Goal: Task Accomplishment & Management: Manage account settings

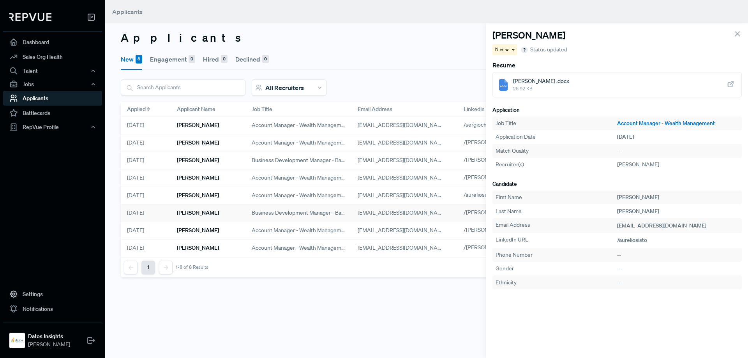
click at [212, 216] on div "[PERSON_NAME]" at bounding box center [208, 214] width 75 height 18
click at [596, 82] on span "[PERSON_NAME] Resume - Datos Insights.pdf" at bounding box center [569, 81] width 112 height 8
click at [510, 48] on div "New" at bounding box center [505, 49] width 25 height 11
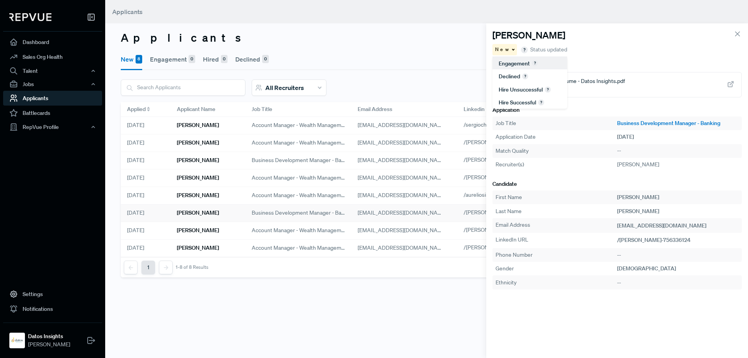
click at [508, 62] on span "Engagement" at bounding box center [514, 63] width 31 height 7
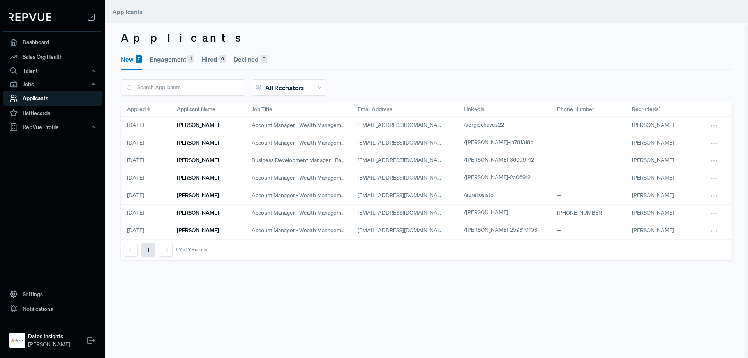
click at [177, 60] on button "Engagement 1" at bounding box center [172, 59] width 44 height 22
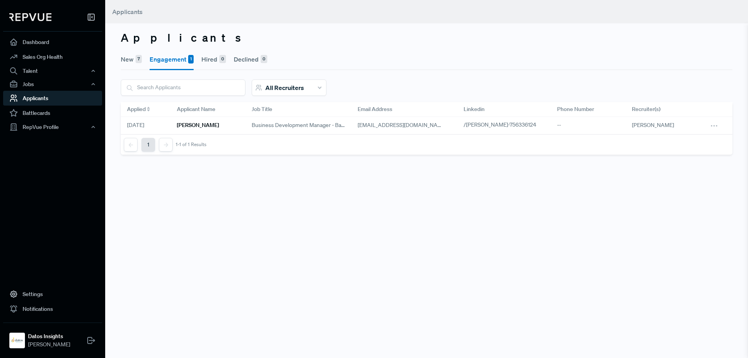
click at [133, 59] on button "New 7" at bounding box center [131, 59] width 21 height 22
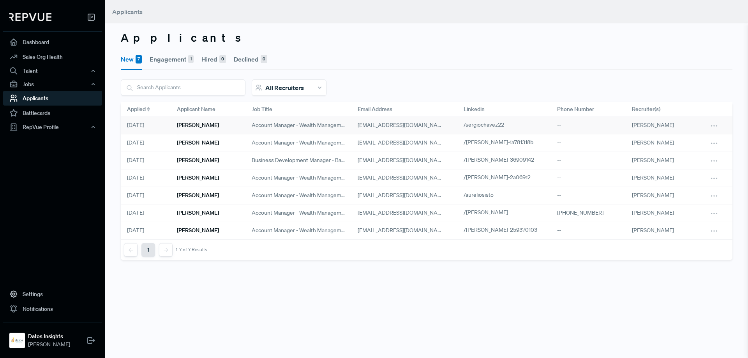
click at [198, 128] on h6 "[PERSON_NAME]" at bounding box center [198, 125] width 42 height 7
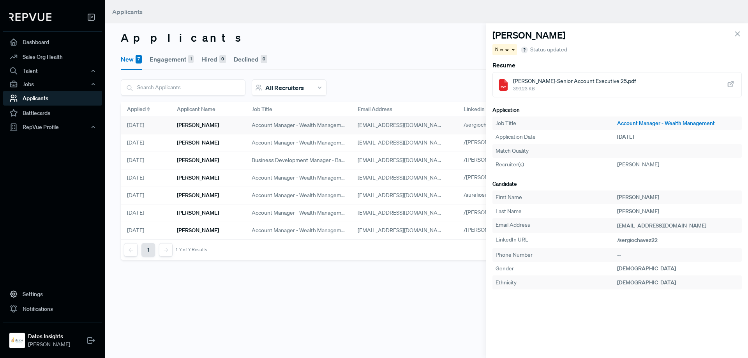
click at [511, 49] on span at bounding box center [513, 49] width 4 height 1
click at [522, 49] on use "button" at bounding box center [525, 50] width 6 height 6
click at [506, 48] on div "New" at bounding box center [505, 49] width 25 height 11
click at [528, 76] on use at bounding box center [525, 76] width 5 height 5
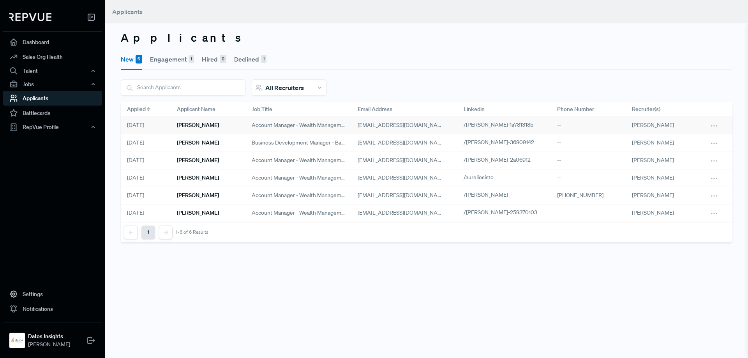
click at [187, 124] on h6 "[PERSON_NAME]" at bounding box center [198, 125] width 42 height 7
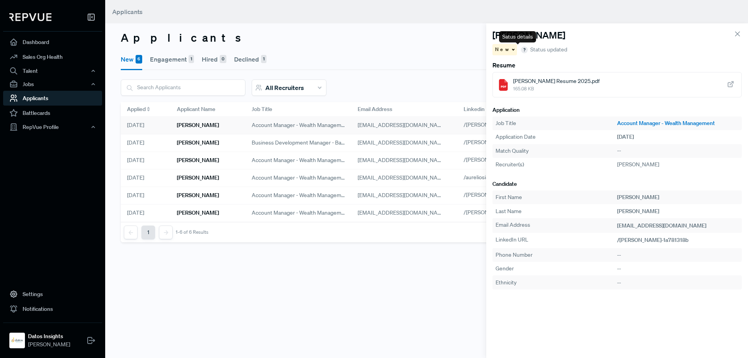
click at [511, 50] on span at bounding box center [513, 49] width 4 height 1
click at [514, 77] on span "Declined" at bounding box center [509, 76] width 21 height 7
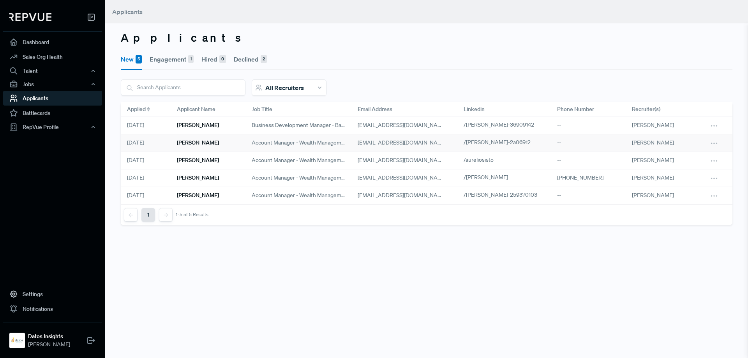
click at [187, 141] on h6 "Steven Myers" at bounding box center [198, 143] width 42 height 7
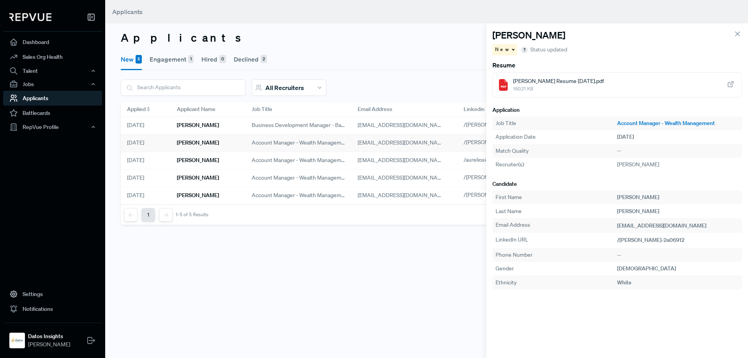
click at [638, 148] on div "--" at bounding box center [678, 151] width 122 height 8
click at [626, 150] on div "--" at bounding box center [678, 151] width 122 height 8
click at [622, 150] on div "--" at bounding box center [678, 151] width 122 height 8
click at [511, 49] on span at bounding box center [513, 49] width 4 height 1
click at [524, 74] on use at bounding box center [525, 76] width 5 height 5
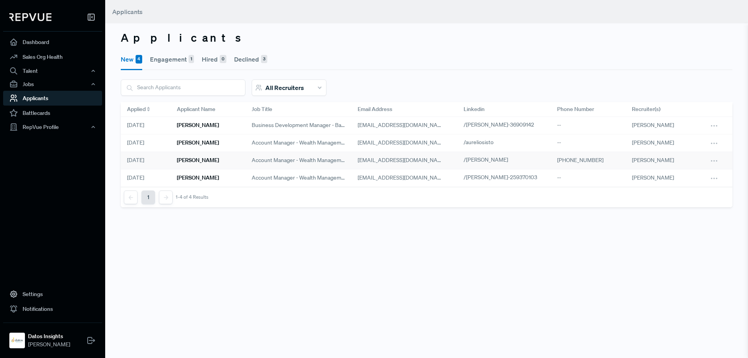
click at [193, 165] on div "[PERSON_NAME]" at bounding box center [208, 161] width 75 height 18
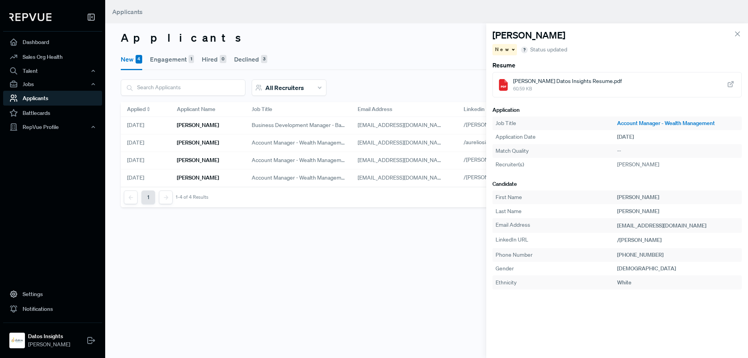
click at [567, 82] on span "[PERSON_NAME] Datos Insights Resume.pdf" at bounding box center [567, 81] width 109 height 8
click at [506, 47] on div "New" at bounding box center [505, 49] width 25 height 11
click at [513, 77] on span "Declined" at bounding box center [509, 76] width 21 height 7
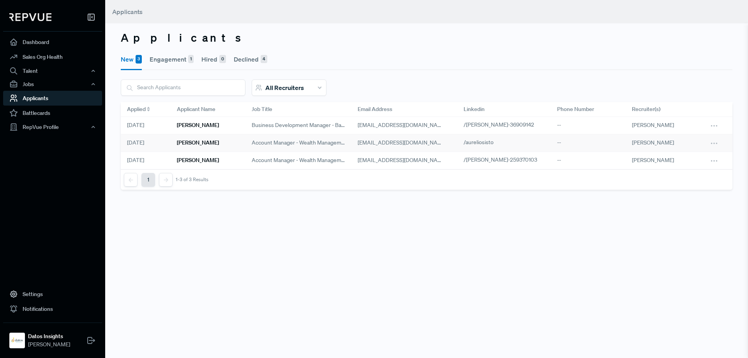
click at [204, 143] on h6 "[PERSON_NAME]" at bounding box center [198, 143] width 42 height 7
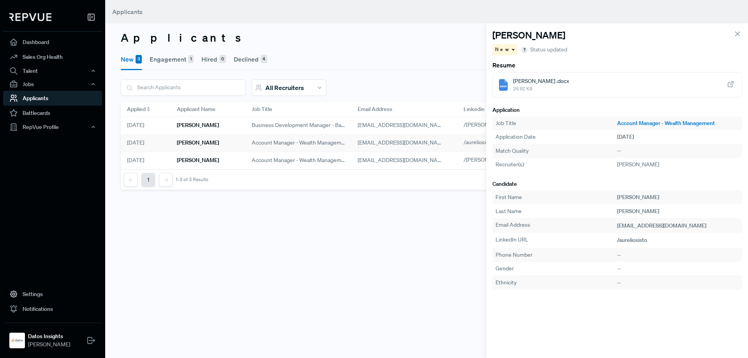
click at [511, 50] on span at bounding box center [513, 49] width 4 height 1
click at [515, 75] on span "Declined" at bounding box center [509, 76] width 21 height 7
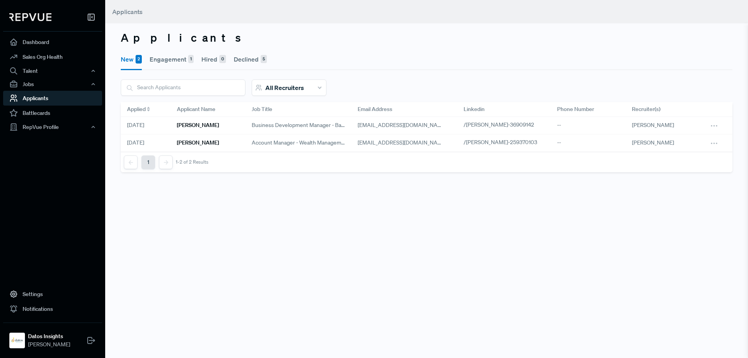
click at [202, 126] on h6 "Jack Cosentino" at bounding box center [198, 125] width 42 height 7
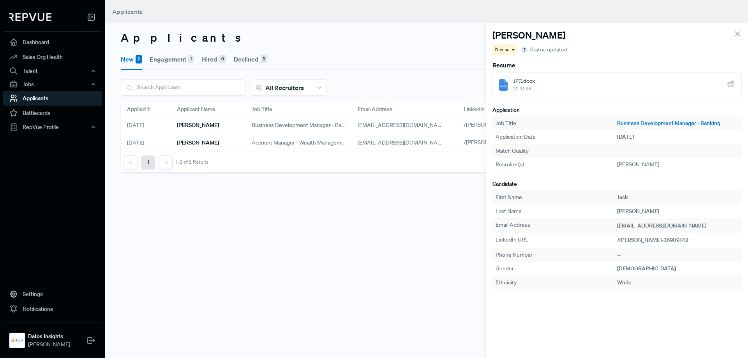
click at [503, 50] on span "New" at bounding box center [502, 49] width 15 height 7
click at [508, 74] on span "Declined" at bounding box center [509, 76] width 21 height 7
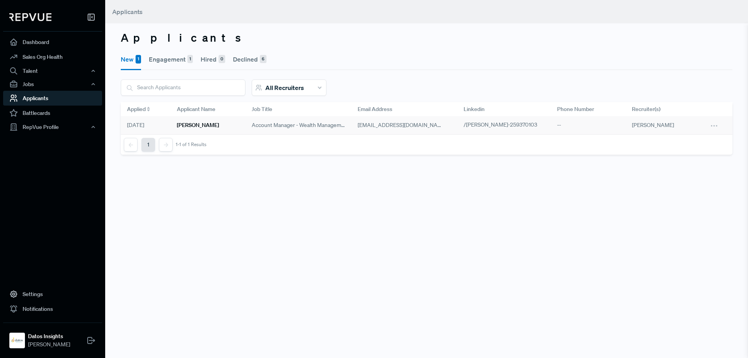
click at [202, 122] on h6 "Daniel Hacker" at bounding box center [198, 125] width 42 height 7
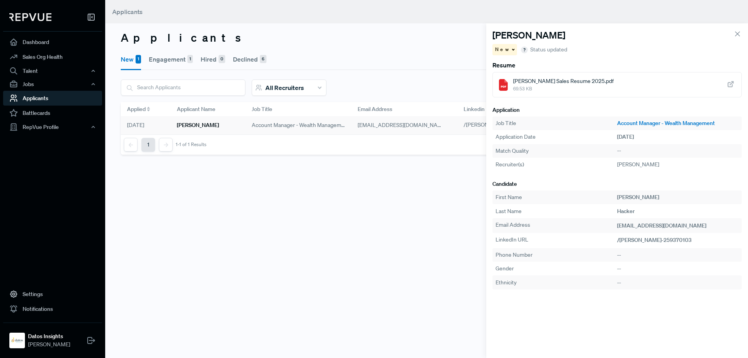
click at [537, 84] on span "Daniel Hacker Sales Resume 2025.pdf" at bounding box center [563, 81] width 101 height 8
click at [509, 48] on div "New" at bounding box center [505, 49] width 25 height 11
click at [506, 73] on span "Declined" at bounding box center [509, 76] width 21 height 7
